Goal: Book appointment/travel/reservation

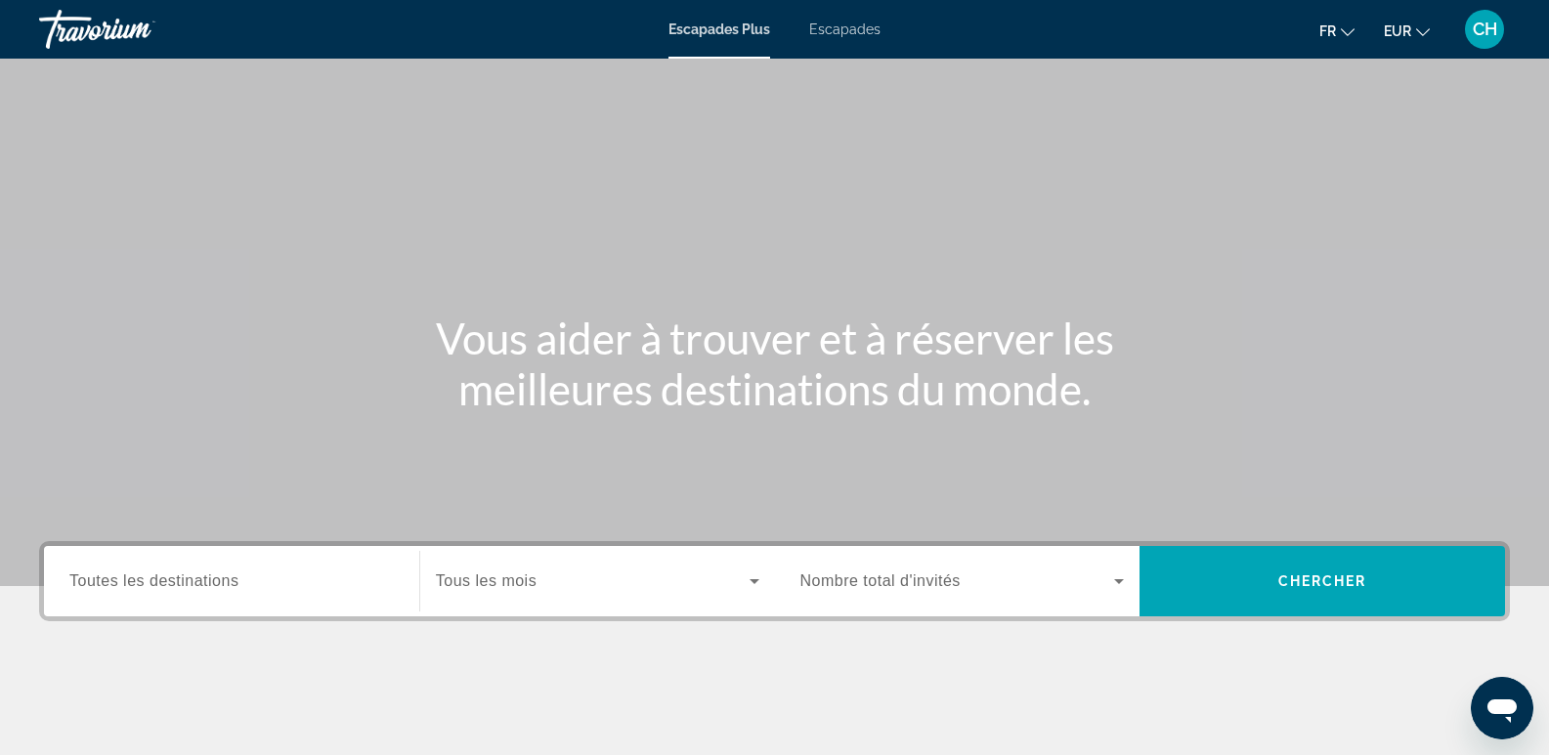
click at [841, 32] on font "Escapades" at bounding box center [844, 29] width 71 height 16
click at [170, 585] on span "Toutes les destinations" at bounding box center [153, 581] width 169 height 17
click at [170, 585] on input "Destination Toutes les destinations" at bounding box center [231, 582] width 324 height 23
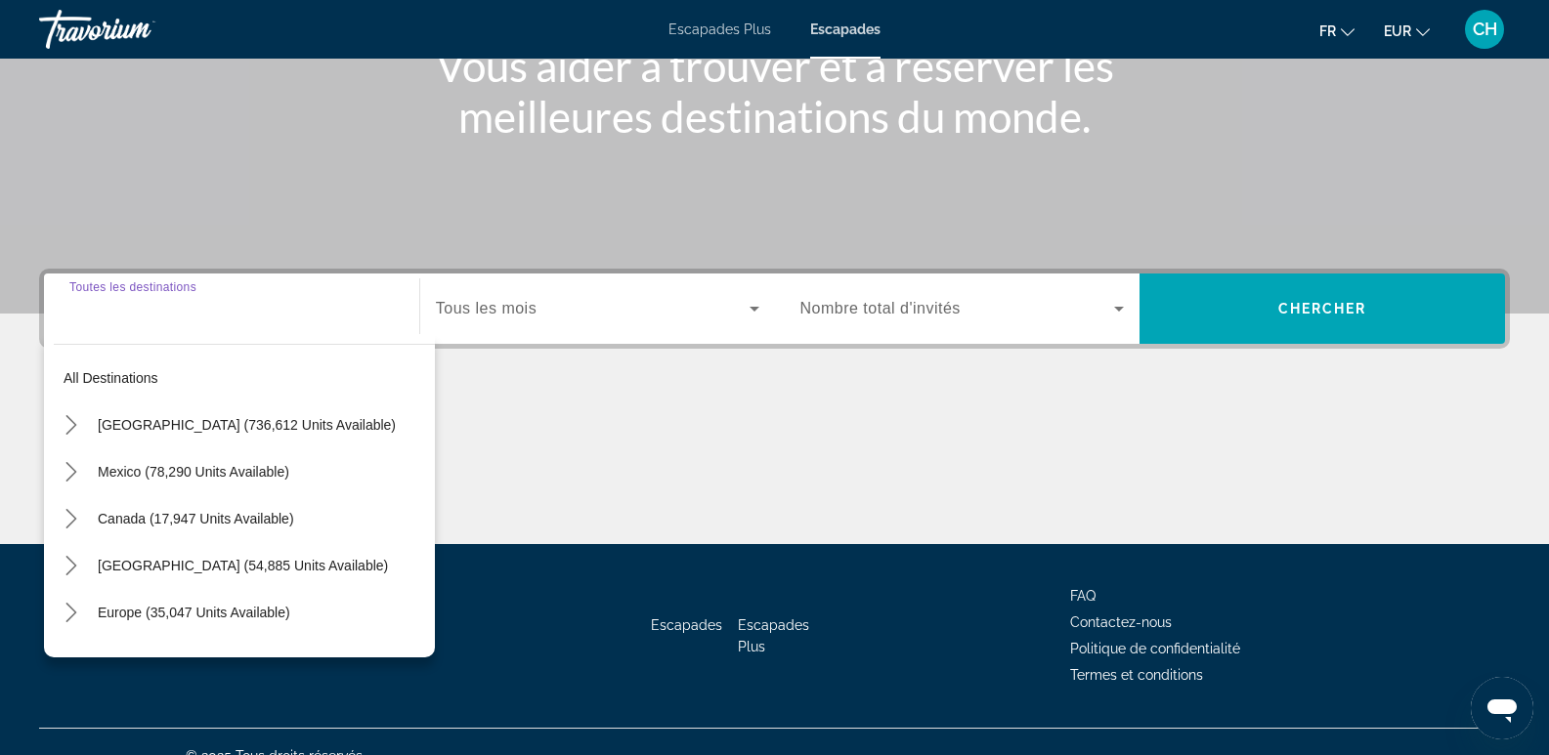
scroll to position [301, 0]
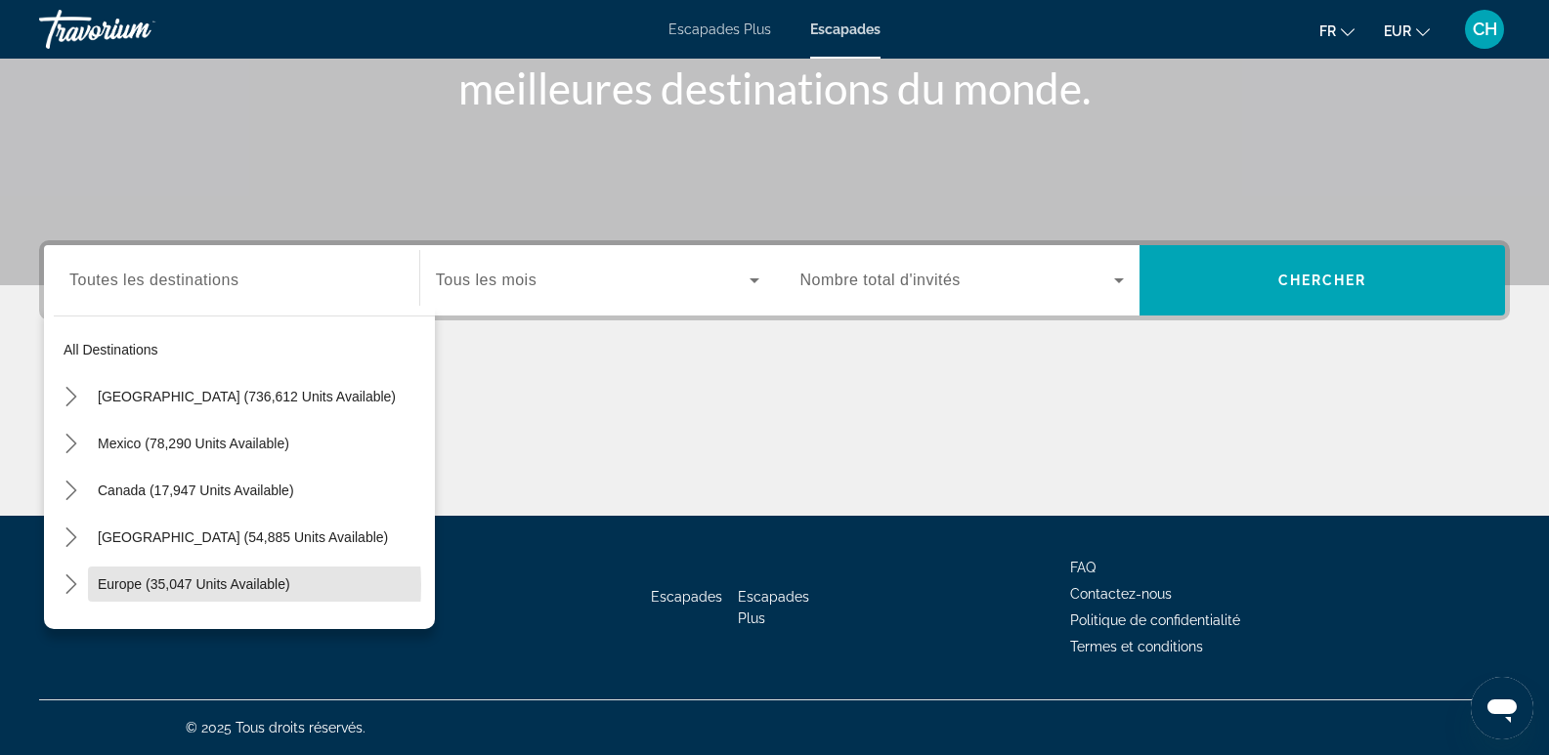
click at [170, 585] on span "Europe (35,047 units available)" at bounding box center [194, 584] width 192 height 16
type input "**********"
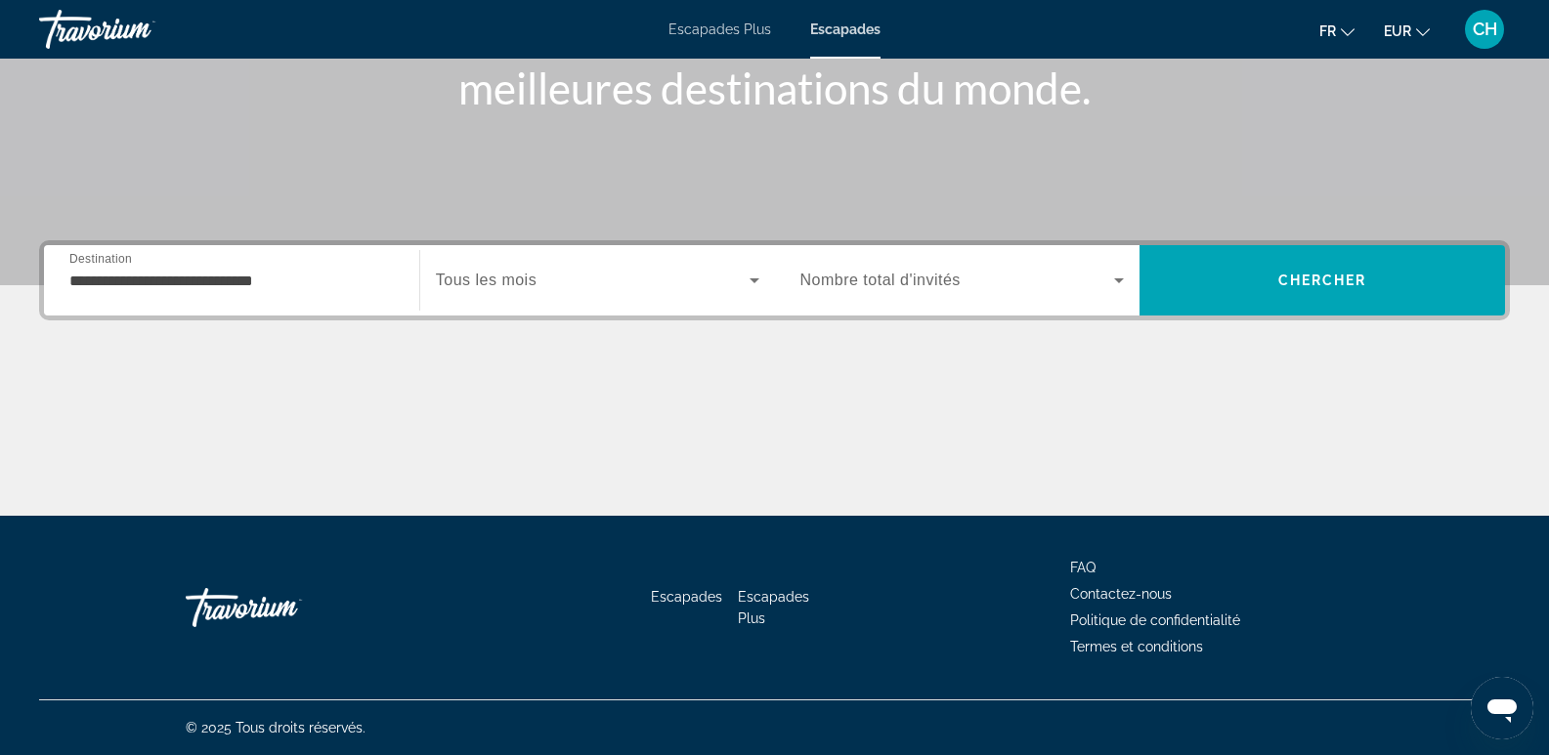
click at [532, 278] on span "Tous les mois" at bounding box center [486, 280] width 101 height 17
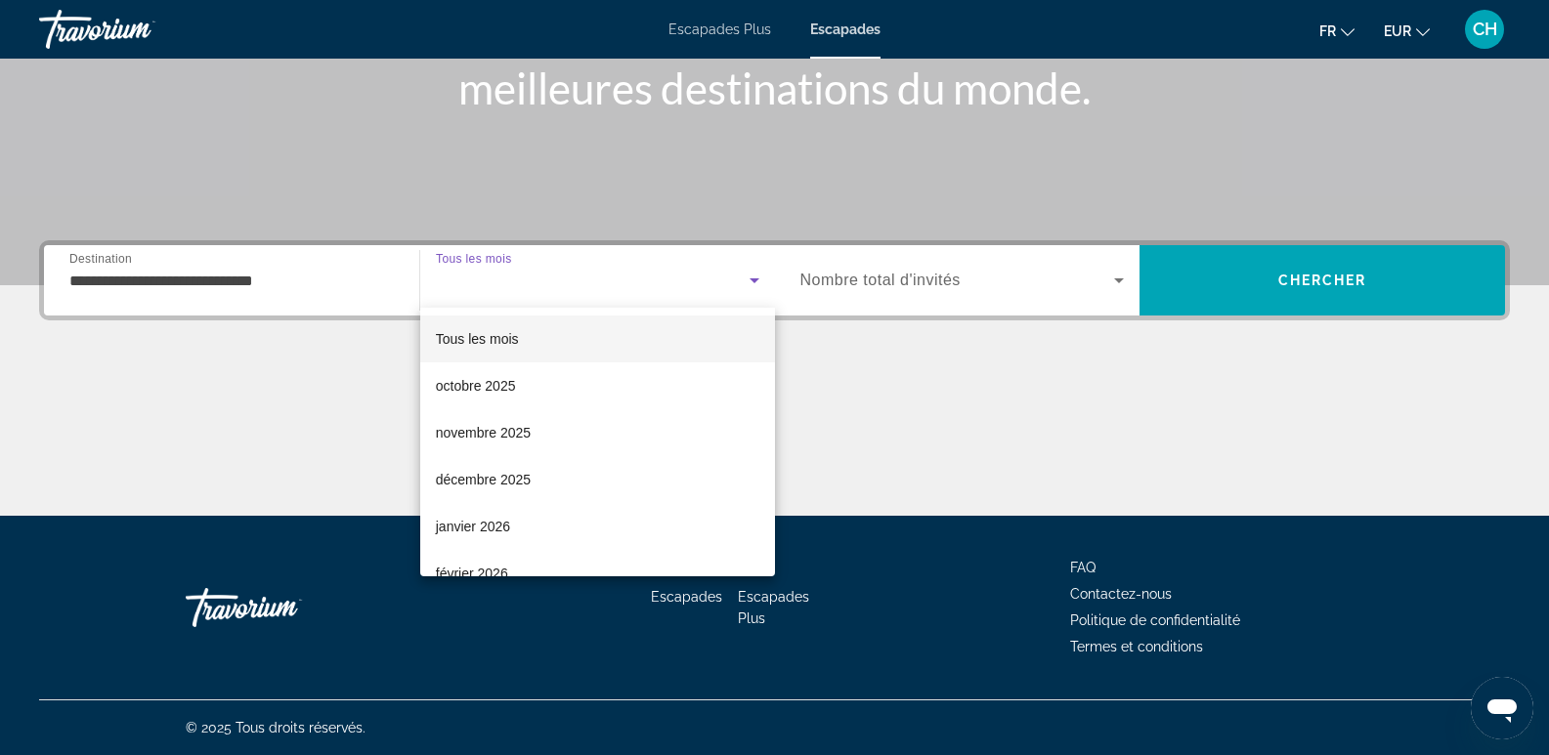
click at [515, 340] on font "Tous les mois" at bounding box center [477, 339] width 83 height 16
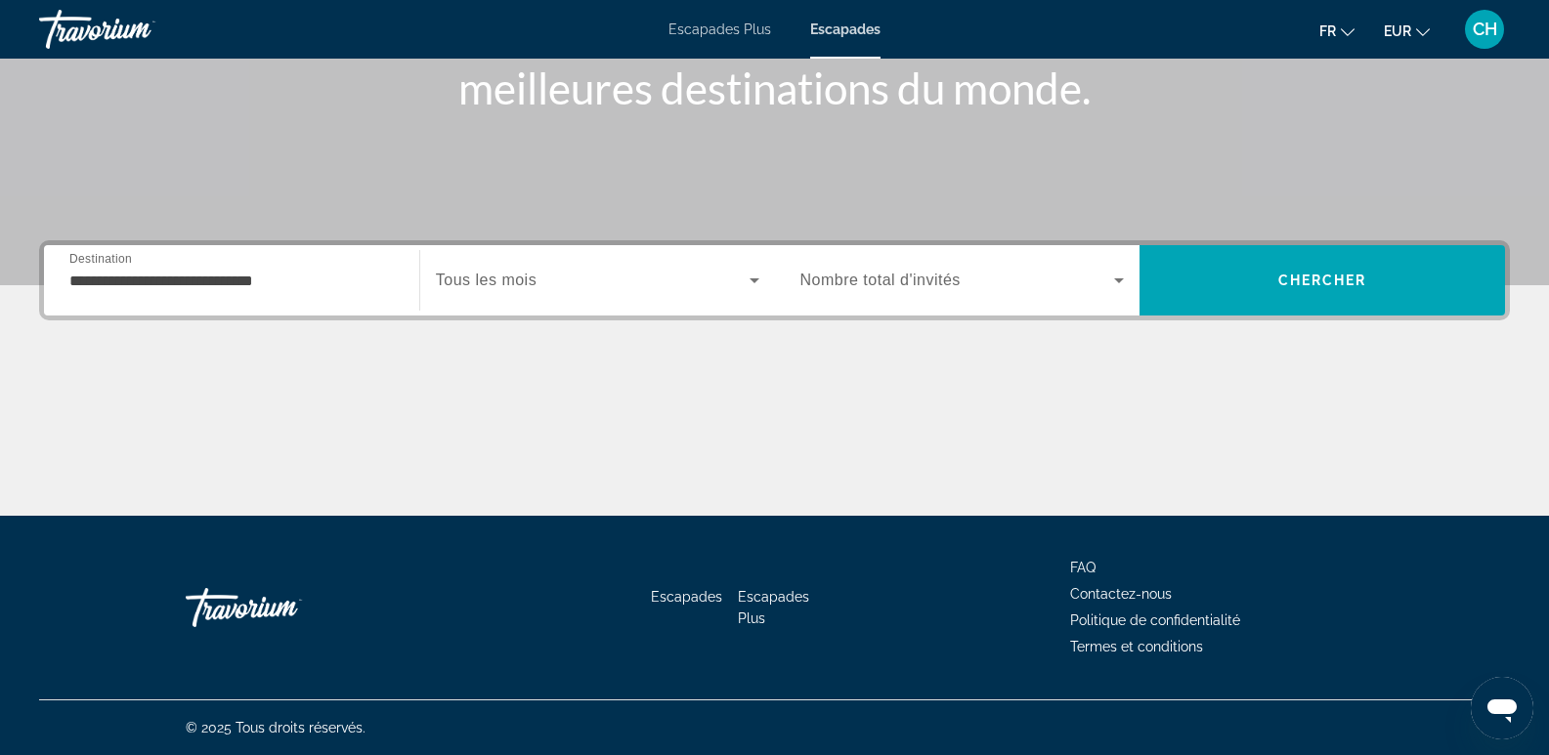
click at [925, 288] on label "Occupancy Nombre total d'invités" at bounding box center [880, 281] width 160 height 18
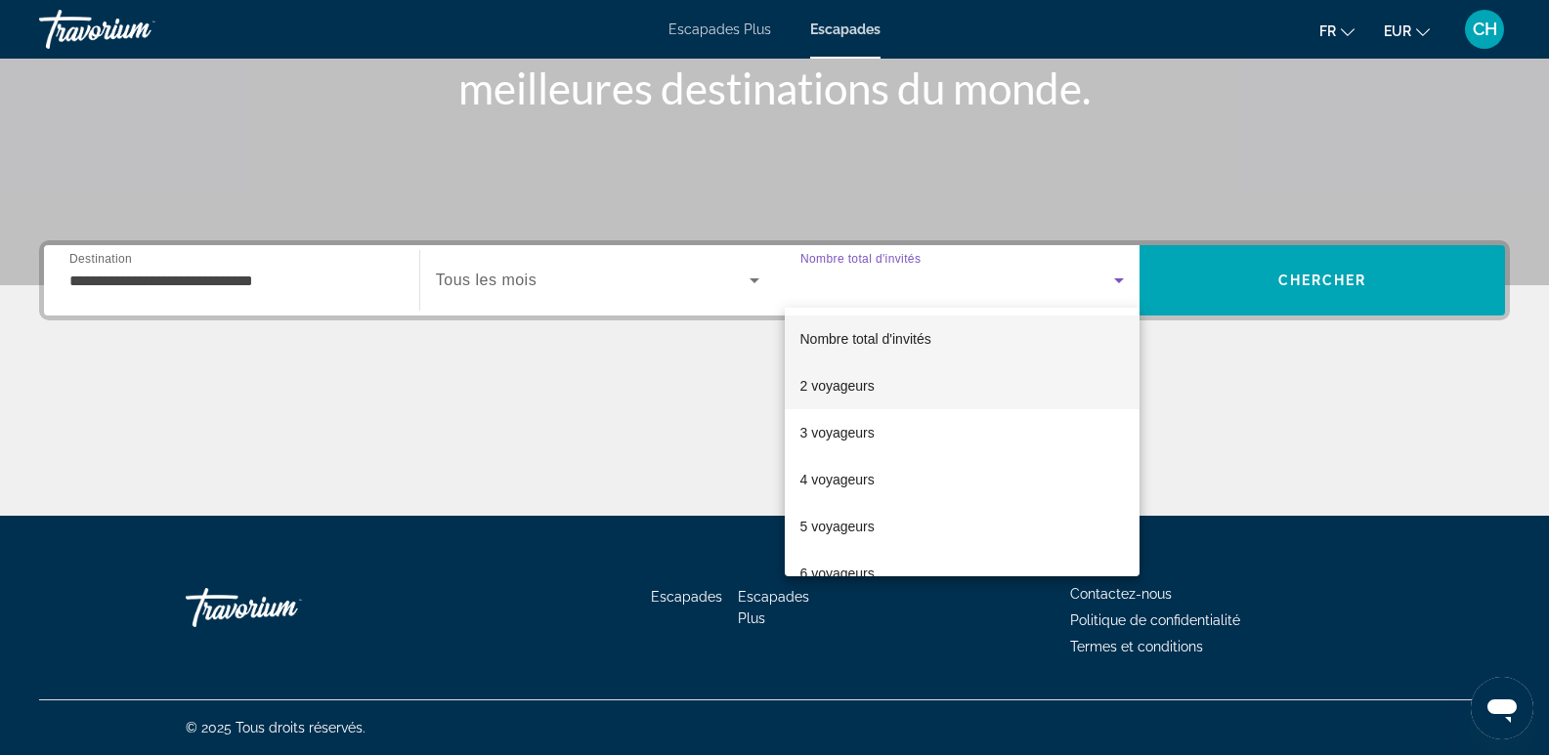
click at [843, 385] on font "2 voyageurs" at bounding box center [837, 386] width 74 height 16
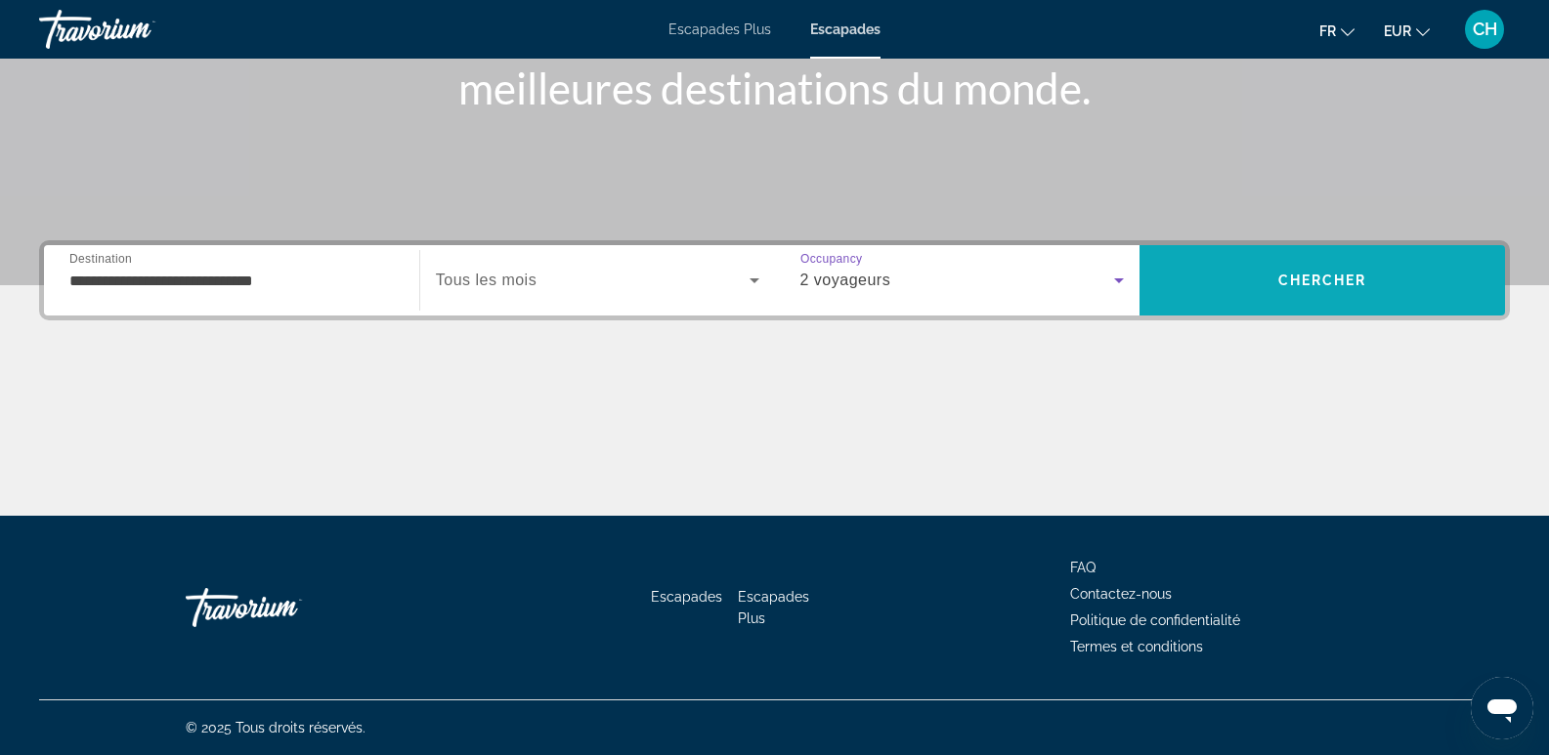
click at [1298, 282] on span "Chercher" at bounding box center [1322, 281] width 89 height 16
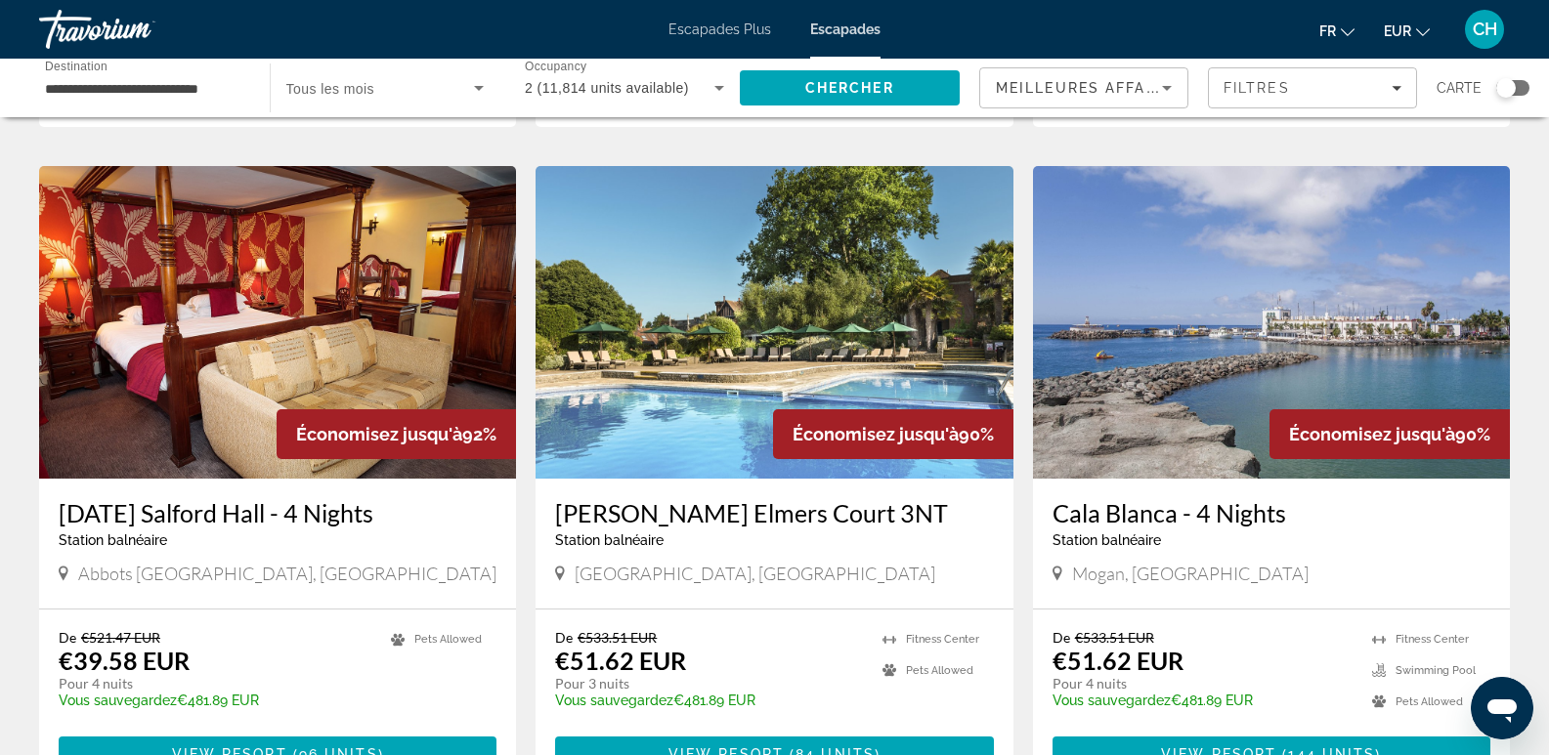
scroll to position [782, 0]
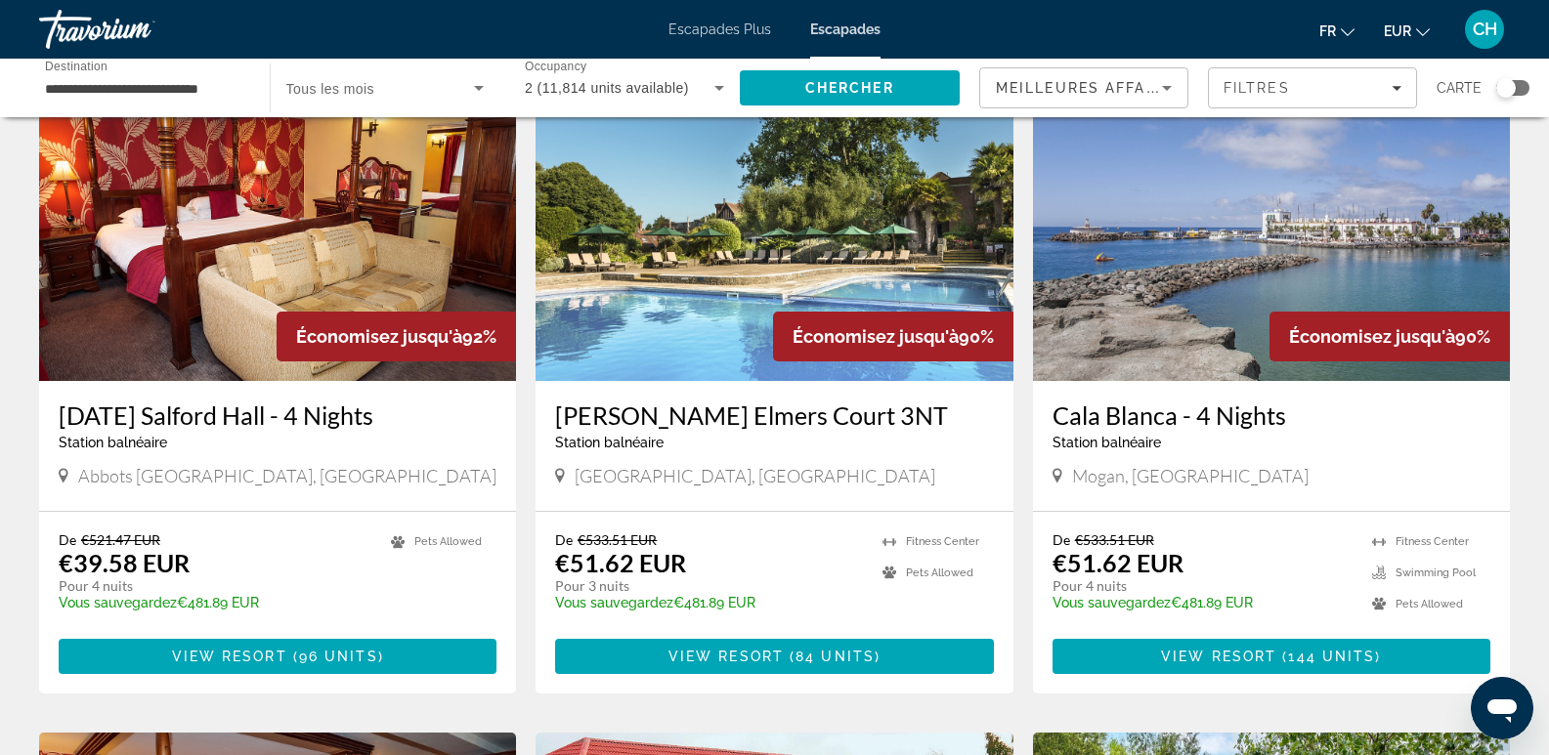
click at [1169, 430] on h3 "Cala Blanca - 4 Nights" at bounding box center [1271, 415] width 438 height 29
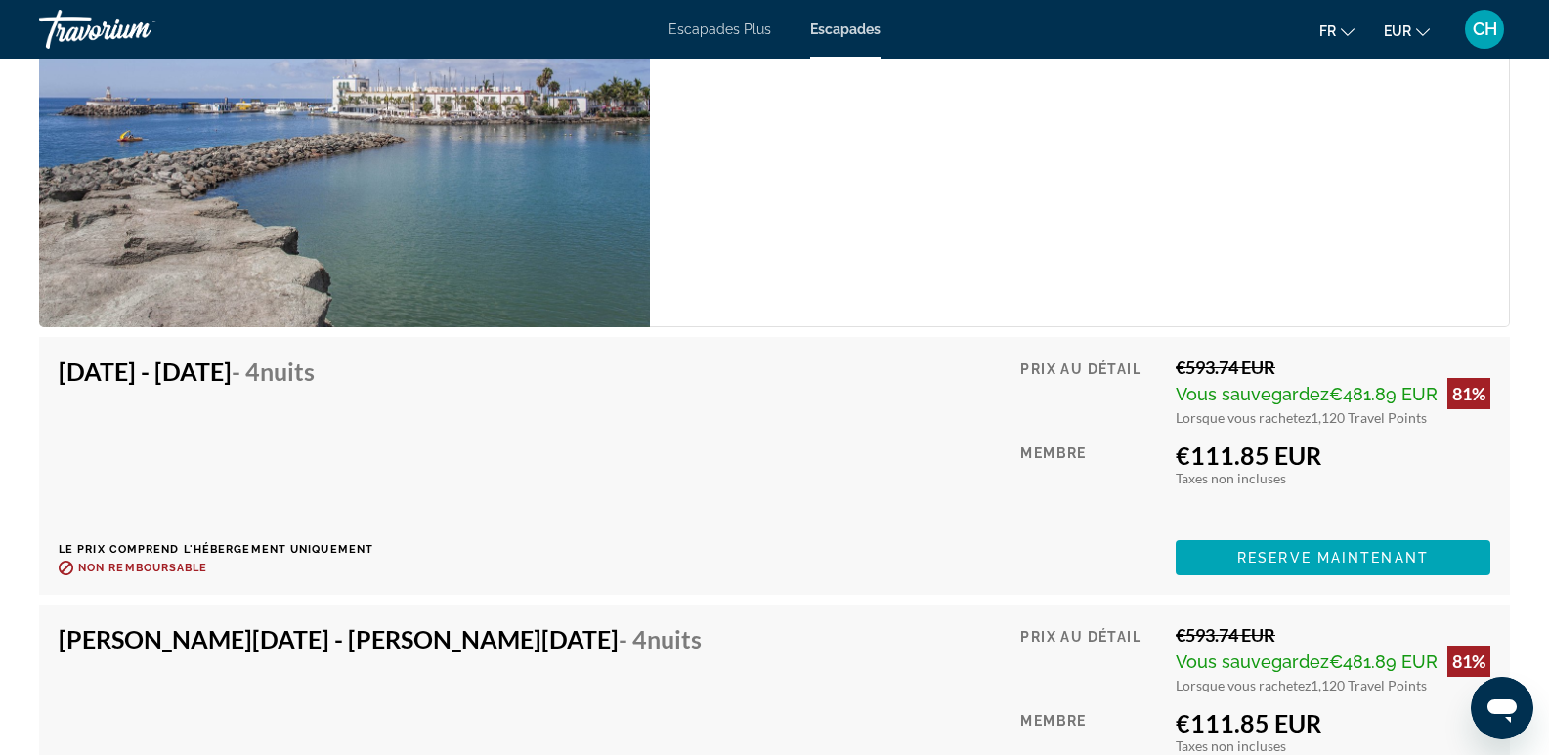
scroll to position [3907, 0]
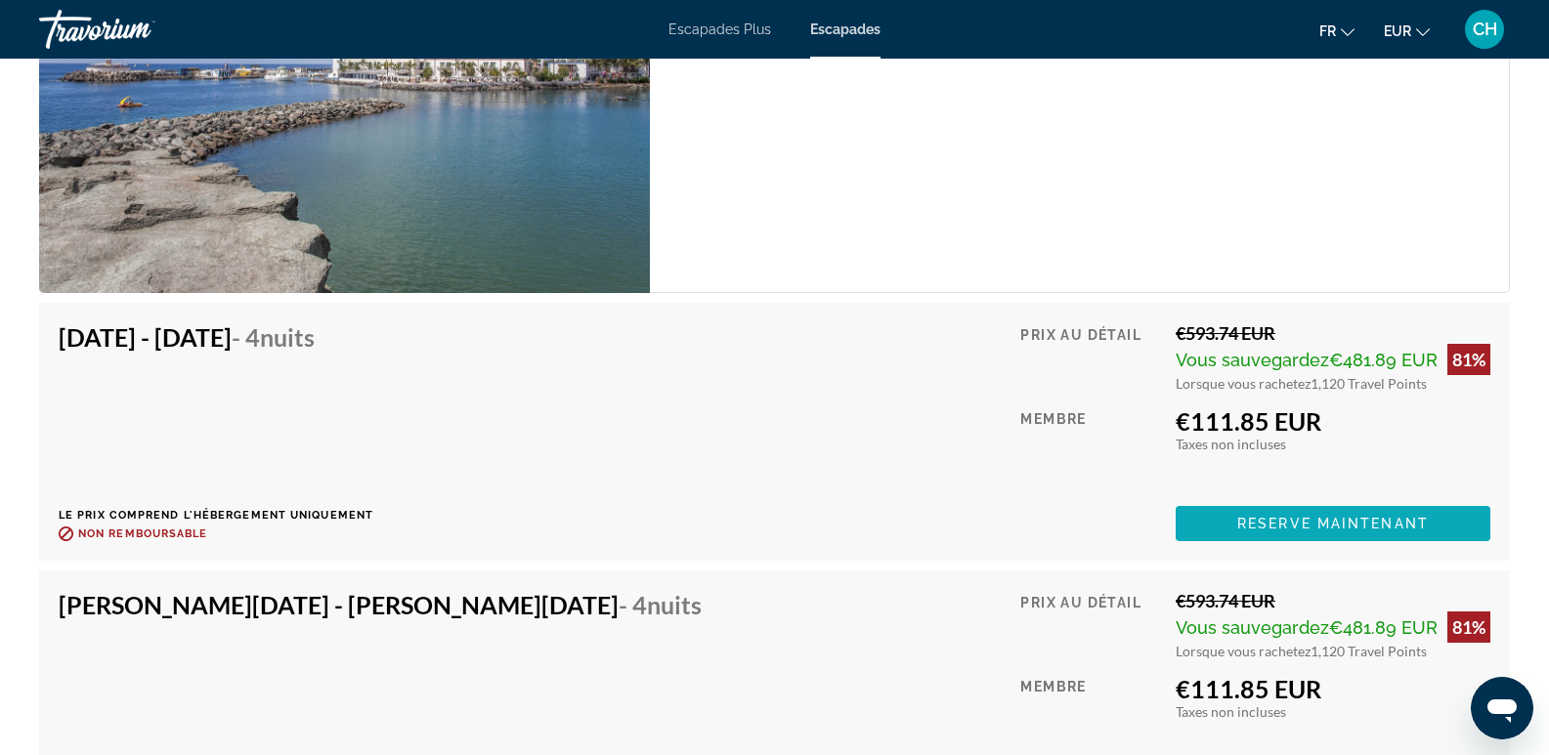
click at [1298, 516] on span "Reserve maintenant" at bounding box center [1333, 524] width 192 height 16
